Goal: Task Accomplishment & Management: Use online tool/utility

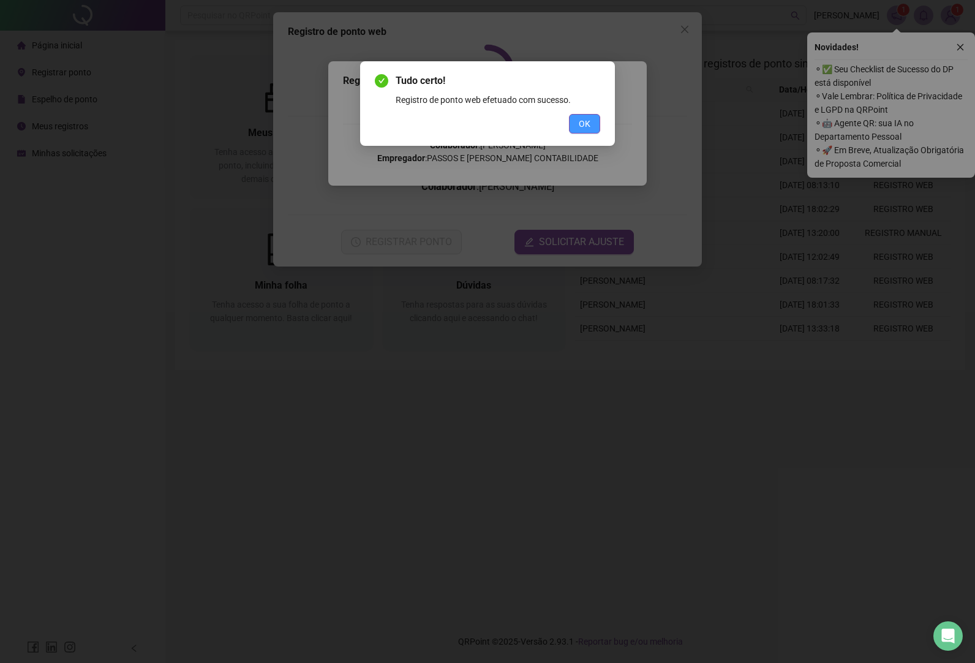
click at [584, 128] on span "OK" at bounding box center [585, 123] width 12 height 13
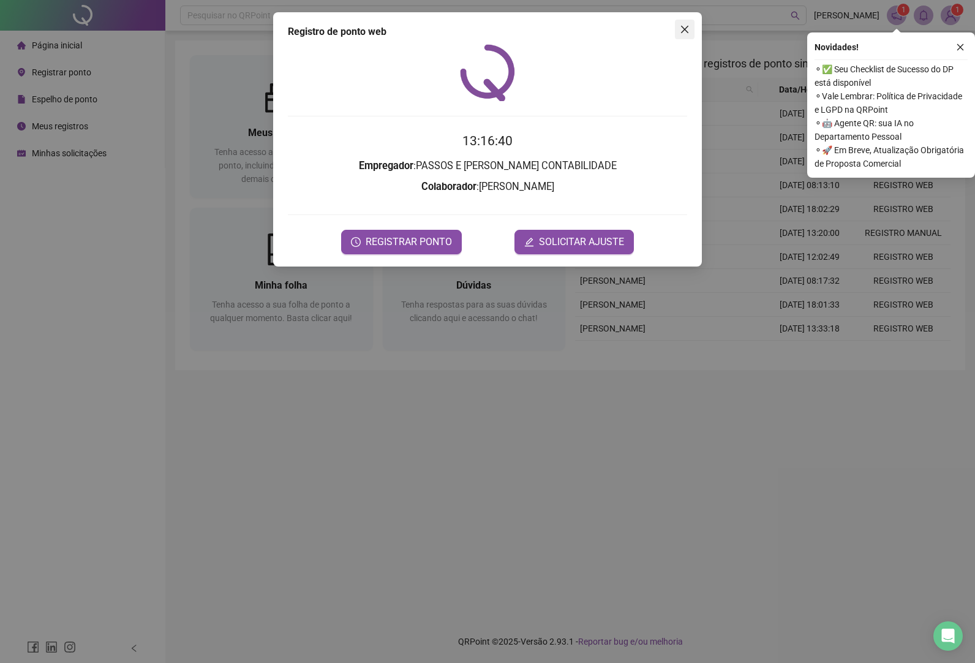
click at [677, 32] on span "Close" at bounding box center [685, 29] width 20 height 10
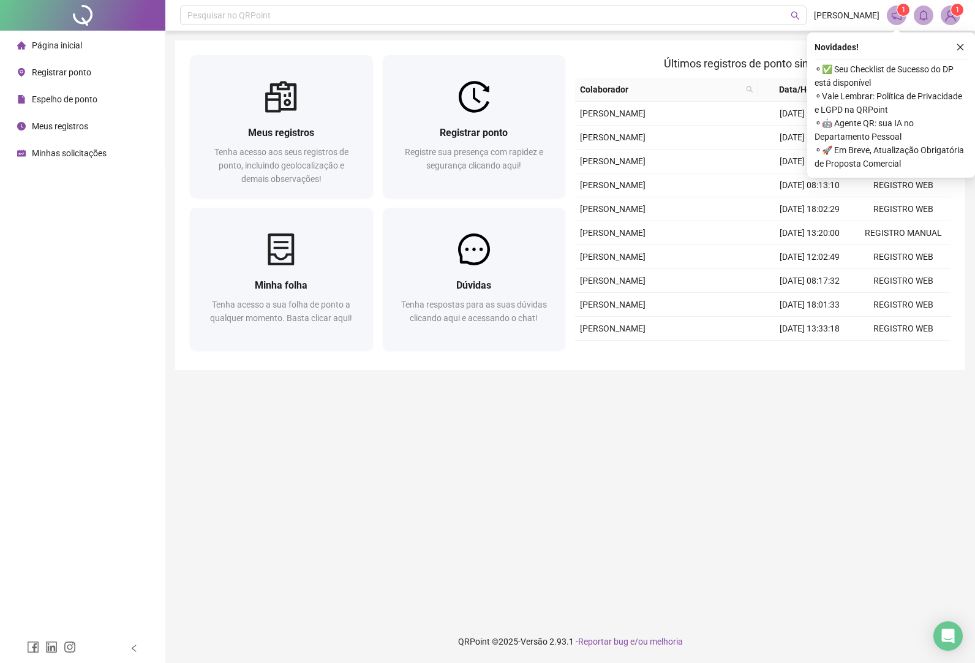
click at [69, 75] on span "Registrar ponto" at bounding box center [61, 72] width 59 height 10
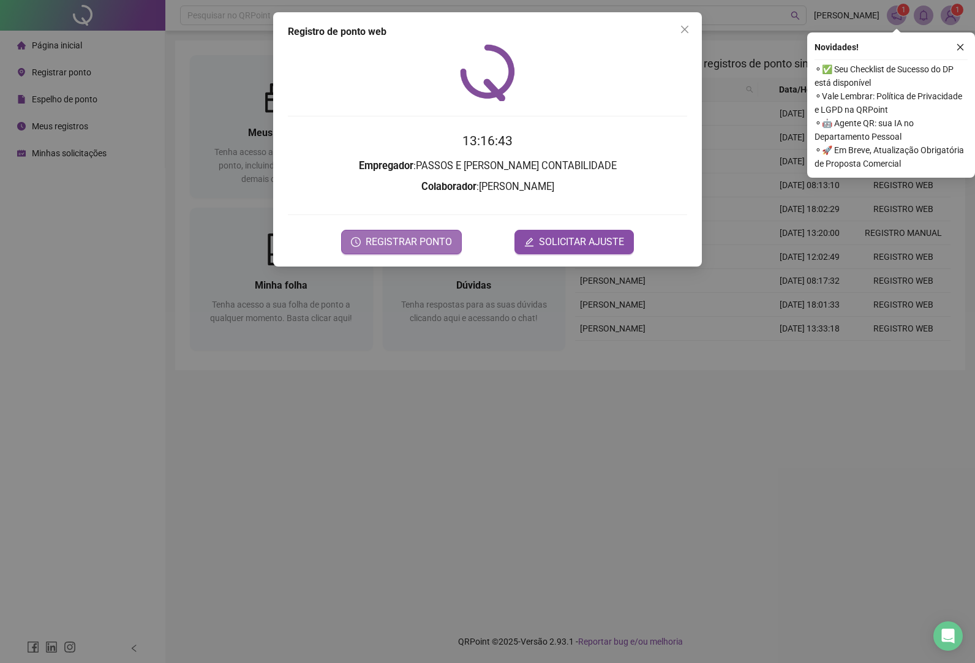
click at [412, 239] on span "REGISTRAR PONTO" at bounding box center [409, 242] width 86 height 15
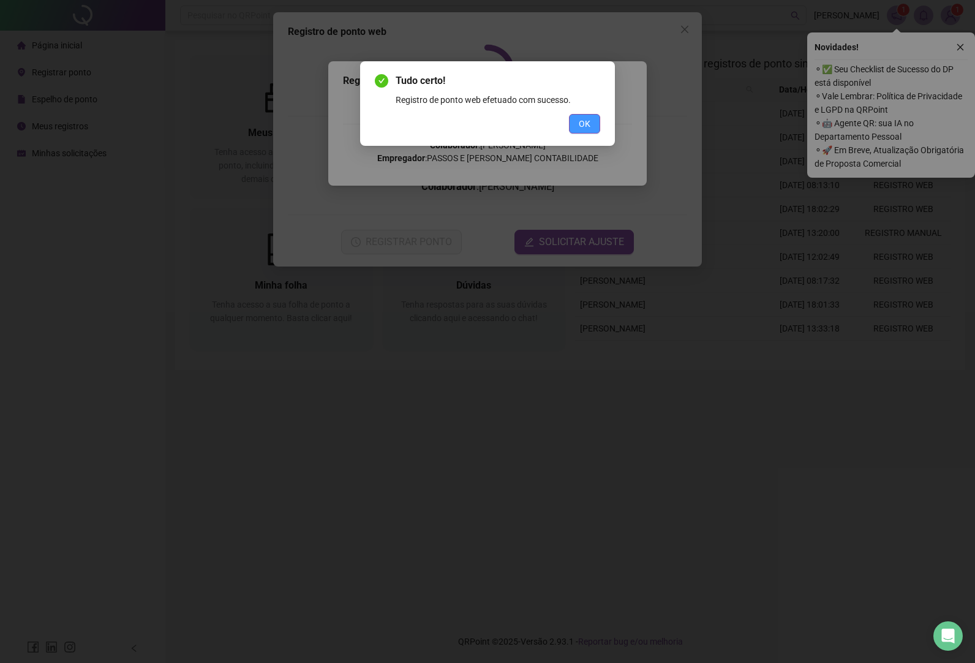
click at [584, 124] on span "OK" at bounding box center [585, 123] width 12 height 13
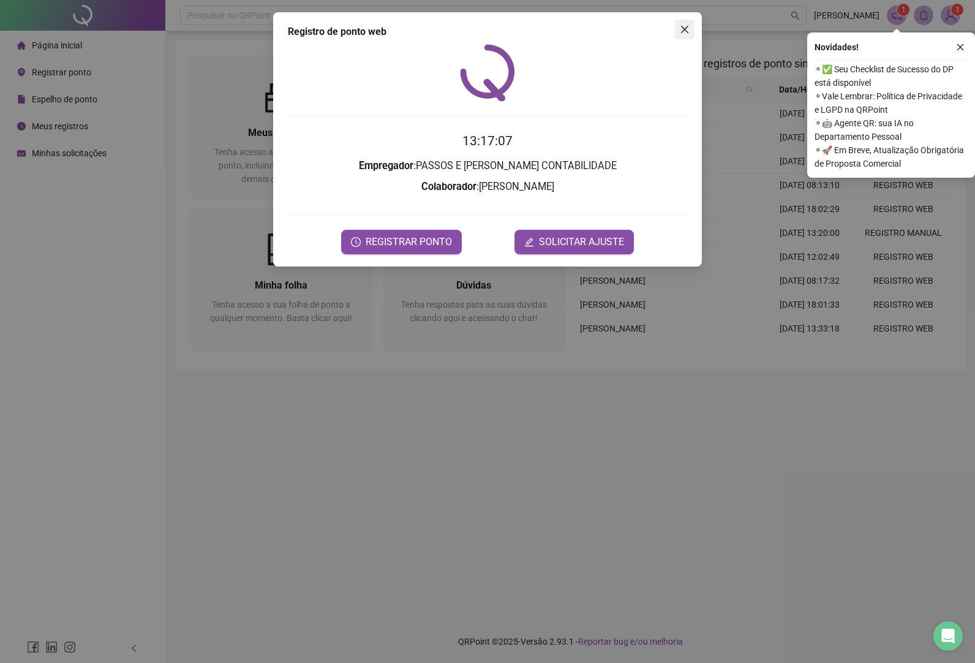
click at [678, 28] on span "Close" at bounding box center [685, 29] width 20 height 10
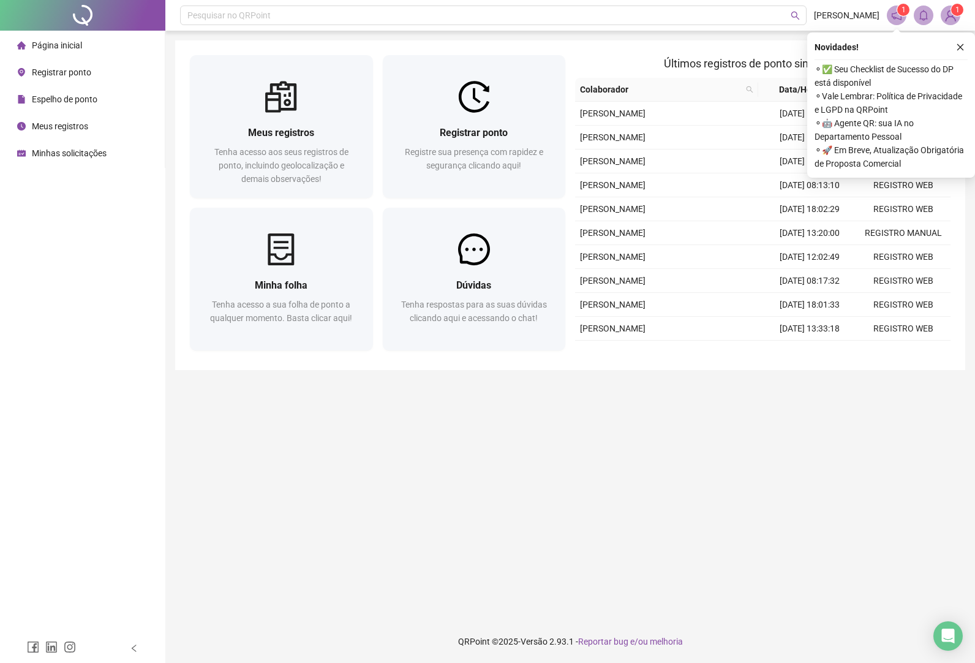
drag, startPoint x: 961, startPoint y: 50, endPoint x: 679, endPoint y: 63, distance: 282.6
click at [960, 48] on icon "close" at bounding box center [960, 47] width 9 height 9
